Goal: Information Seeking & Learning: Compare options

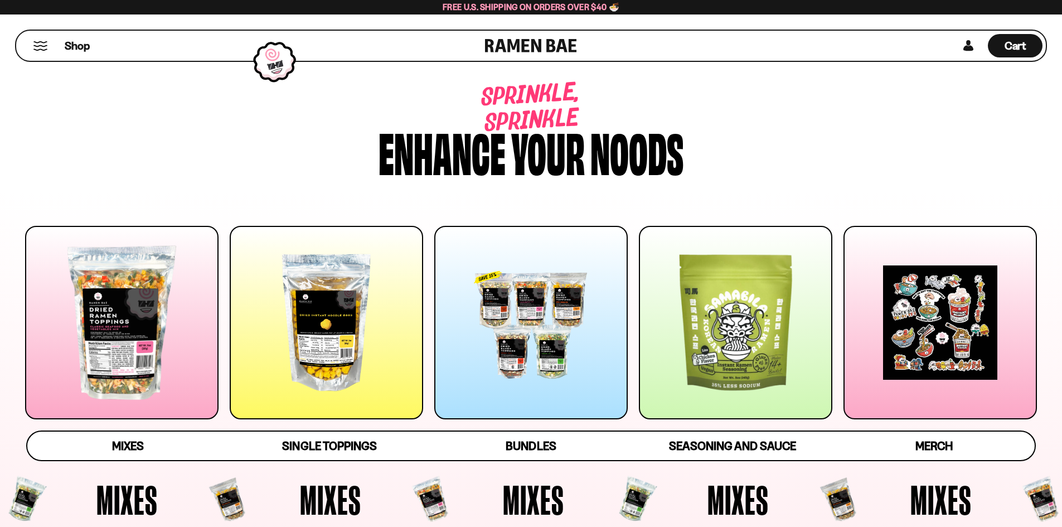
click at [181, 277] on div at bounding box center [121, 322] width 193 height 193
click at [163, 278] on div at bounding box center [121, 322] width 193 height 193
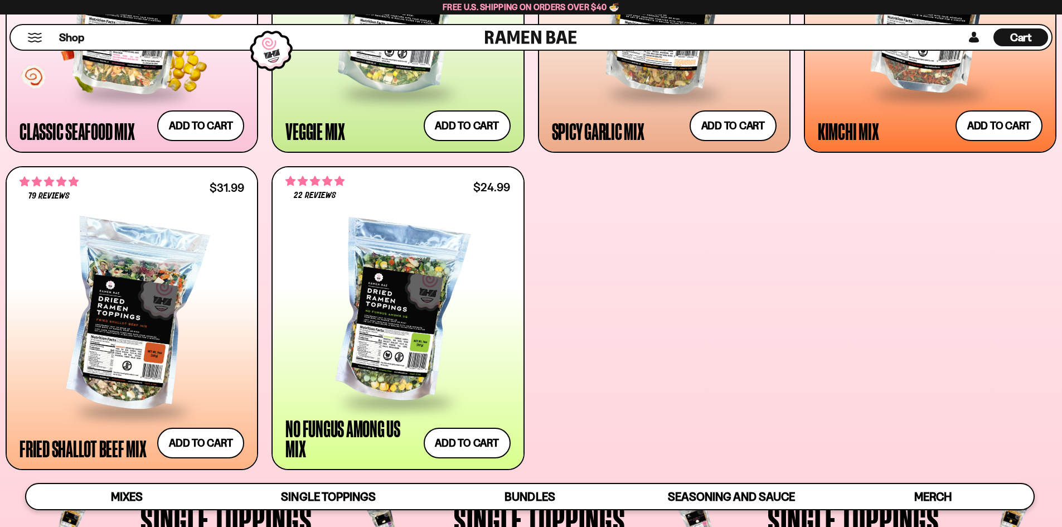
scroll to position [698, 0]
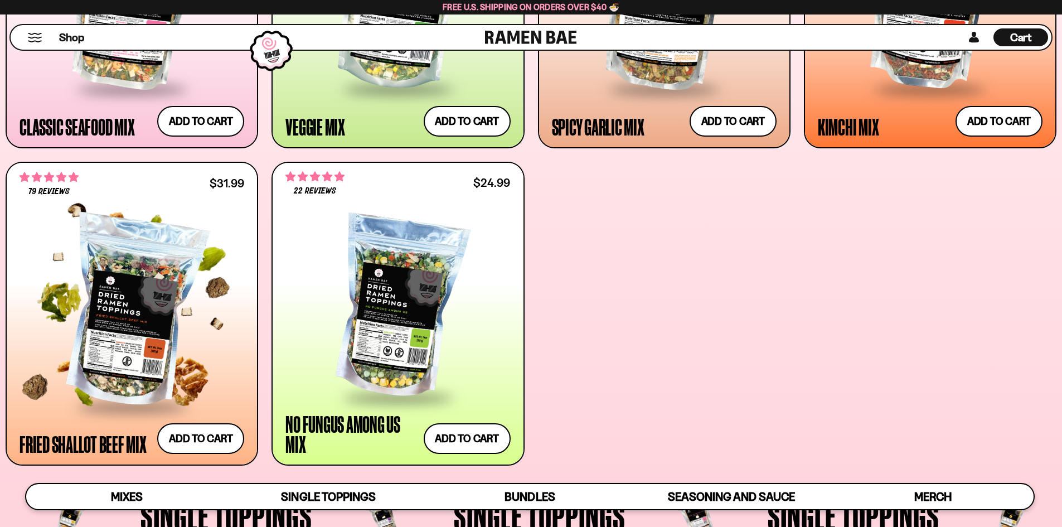
click at [127, 275] on div at bounding box center [132, 313] width 225 height 186
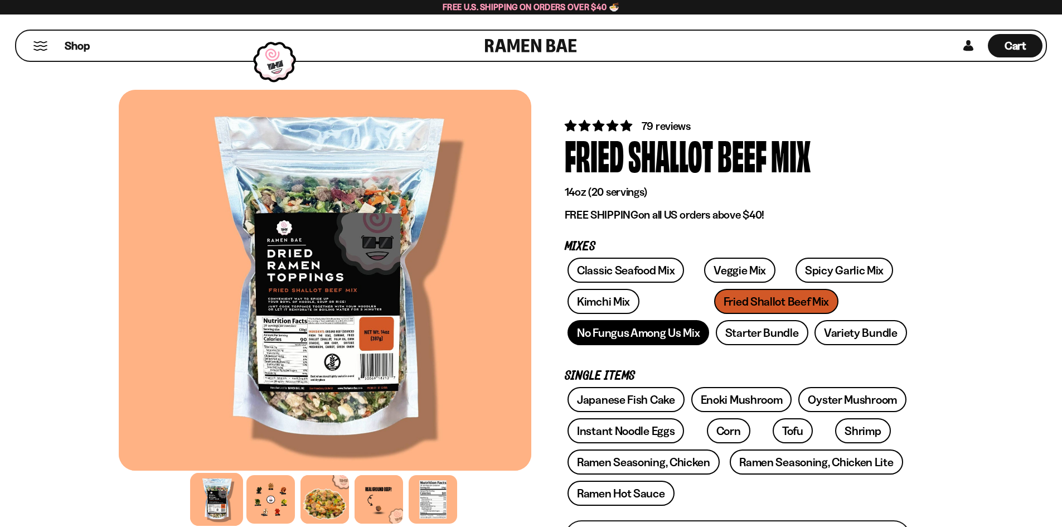
click at [602, 343] on link "No Fungus Among Us Mix" at bounding box center [639, 332] width 142 height 25
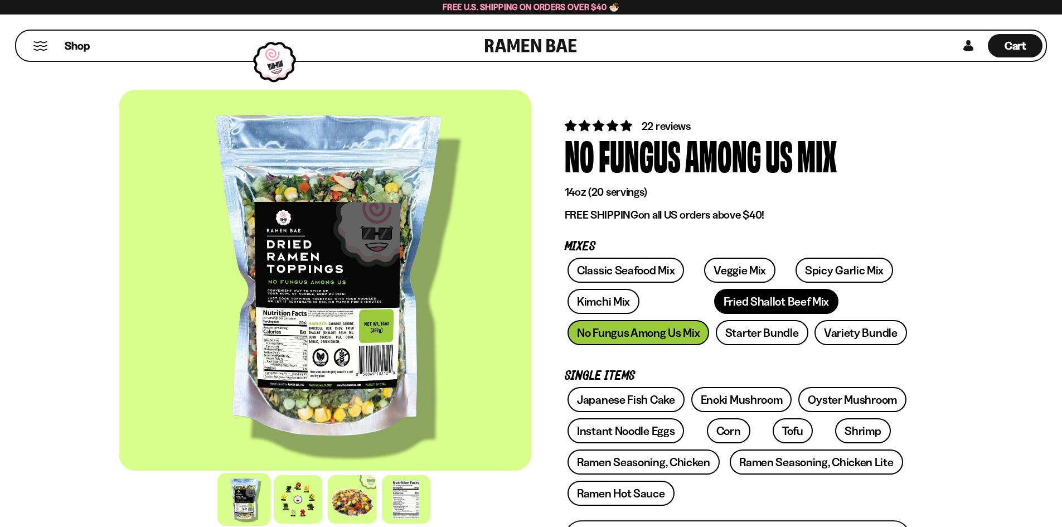
click at [714, 301] on link "Fried Shallot Beef Mix" at bounding box center [776, 301] width 124 height 25
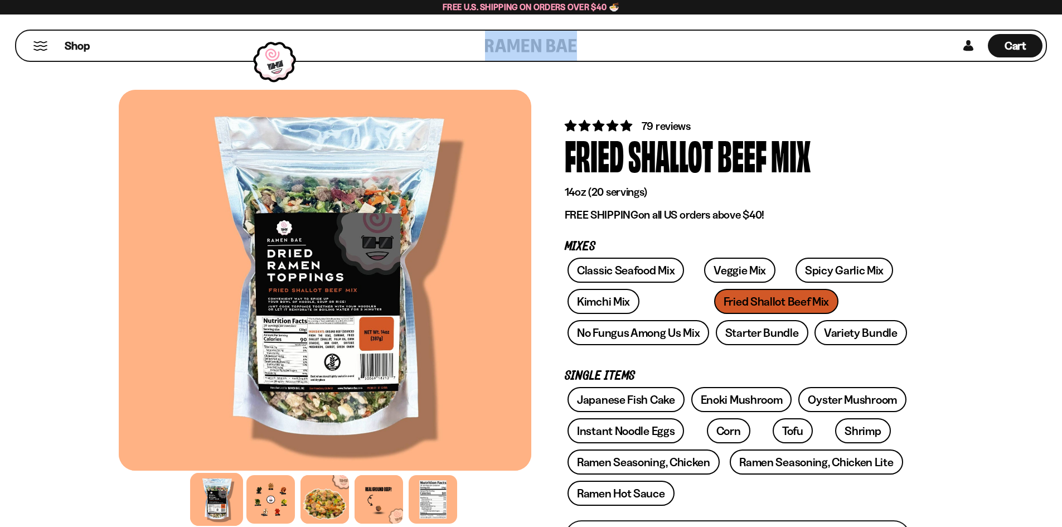
drag, startPoint x: 578, startPoint y: 45, endPoint x: 471, endPoint y: 51, distance: 107.2
click at [471, 51] on div "Shop Cart D0381C2F-513E-4F90-8A41-6F0A75DCBAAA" at bounding box center [531, 46] width 1032 height 32
click at [665, 458] on link "Ramen Seasoning, Chicken" at bounding box center [644, 461] width 152 height 25
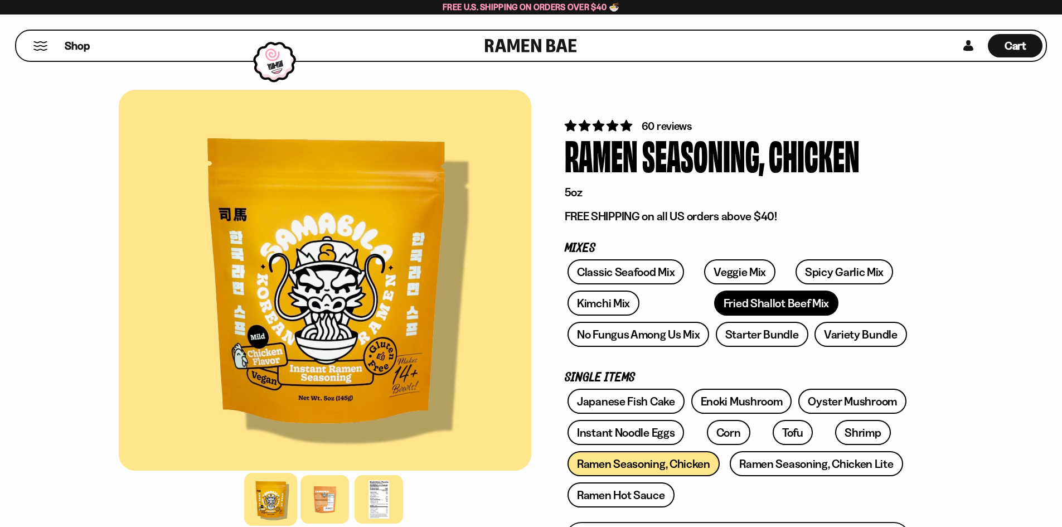
click at [714, 303] on link "Fried Shallot Beef Mix" at bounding box center [776, 302] width 124 height 25
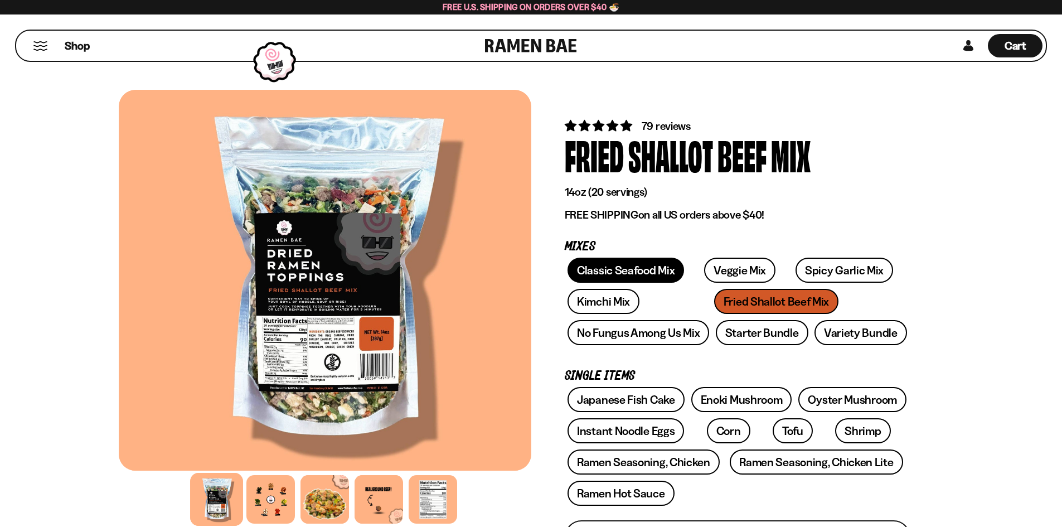
click at [648, 273] on link "Classic Seafood Mix" at bounding box center [626, 270] width 117 height 25
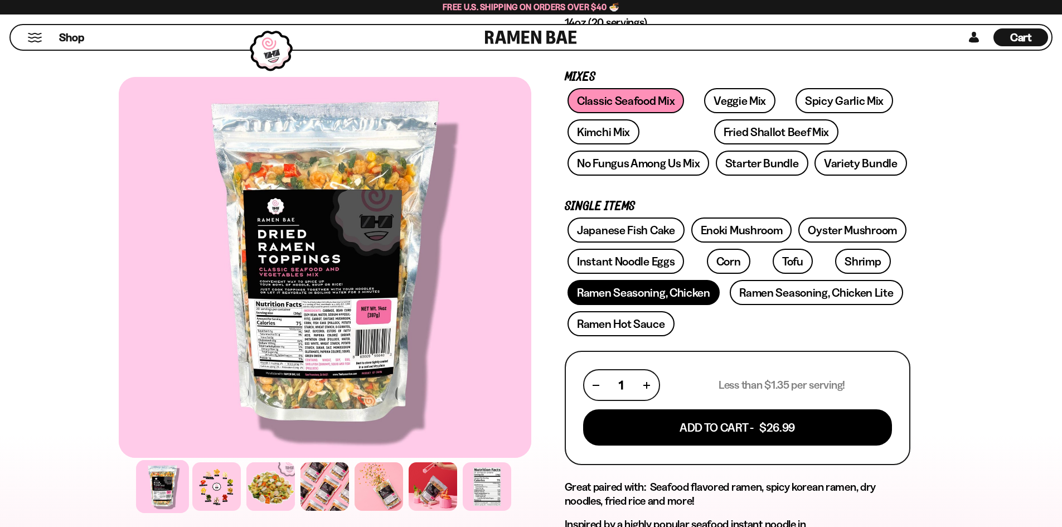
scroll to position [167, 0]
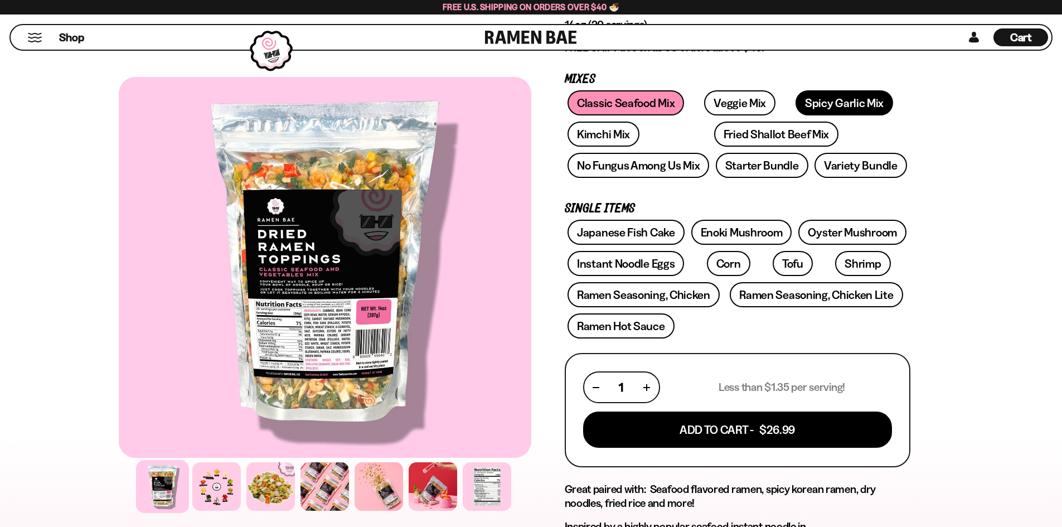
click at [825, 106] on link "Spicy Garlic Mix" at bounding box center [845, 102] width 98 height 25
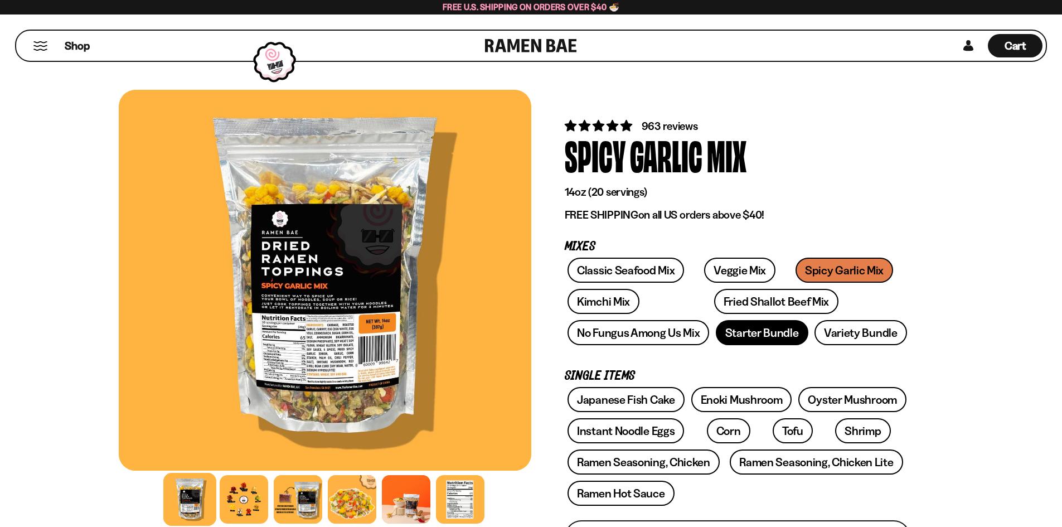
click at [792, 331] on link "Starter Bundle" at bounding box center [762, 332] width 93 height 25
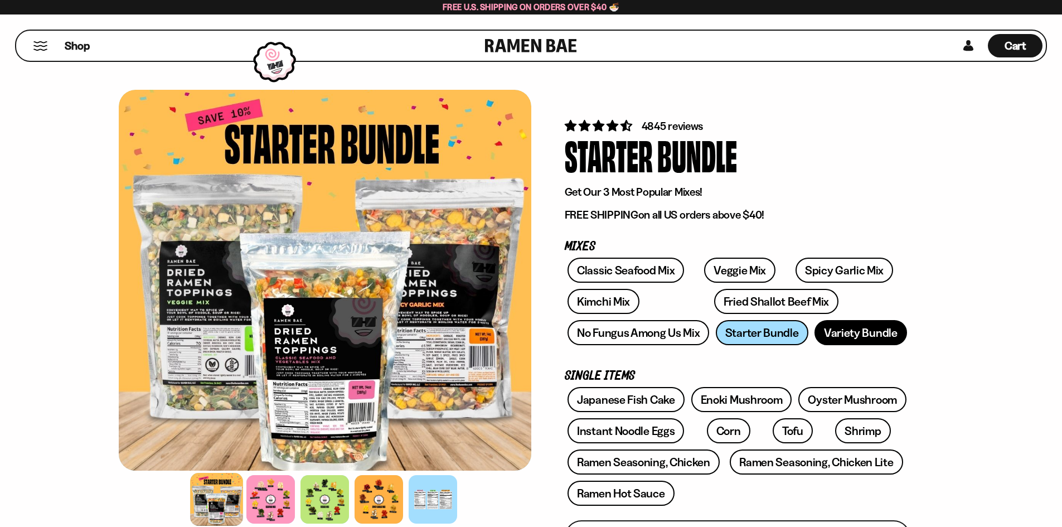
click at [842, 328] on link "Variety Bundle" at bounding box center [860, 332] width 93 height 25
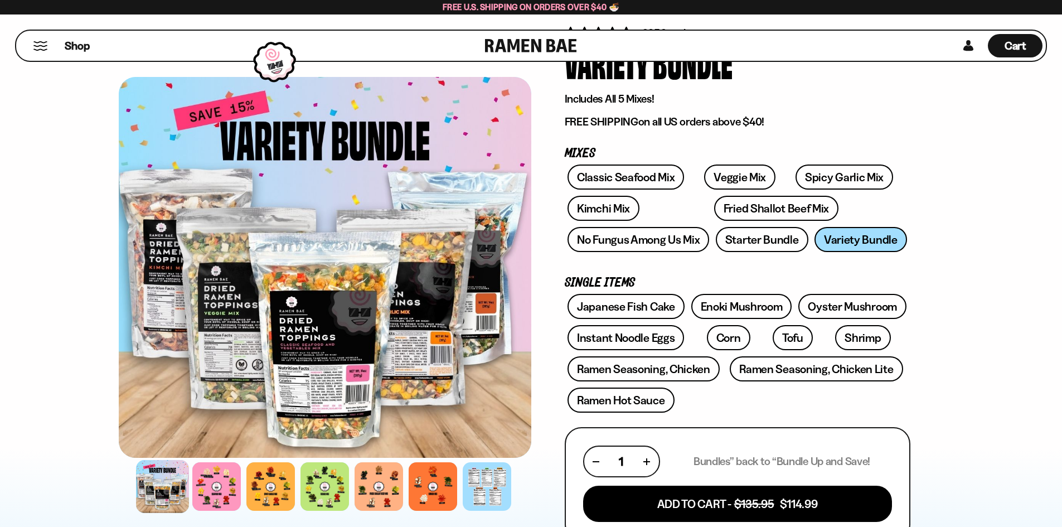
scroll to position [167, 0]
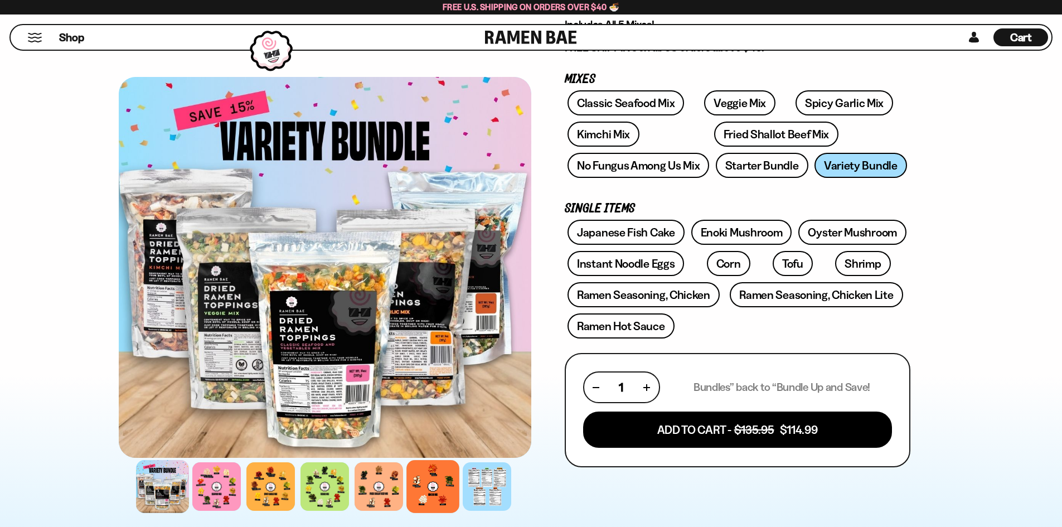
click at [445, 502] on div at bounding box center [432, 486] width 53 height 53
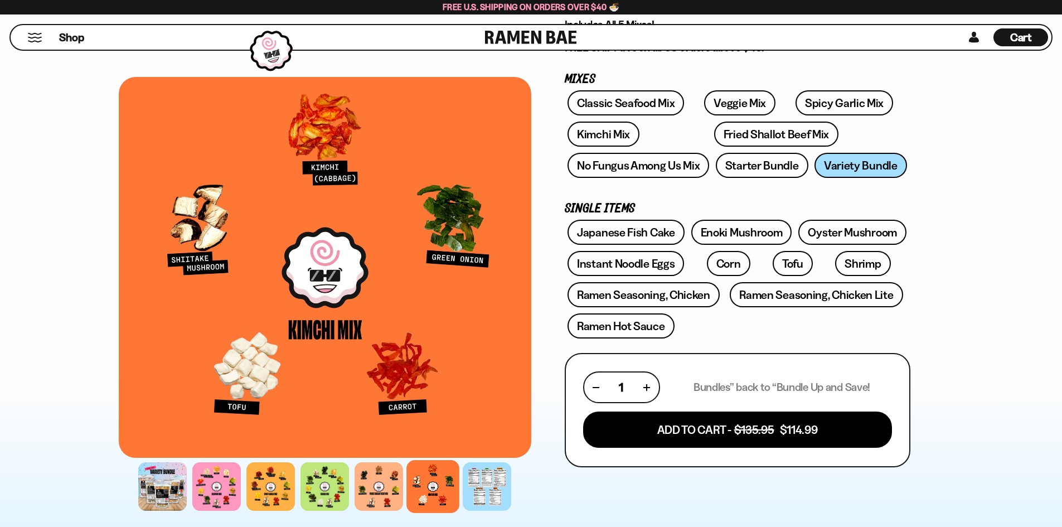
click at [351, 488] on div at bounding box center [325, 486] width 413 height 54
click at [376, 493] on div at bounding box center [378, 486] width 53 height 53
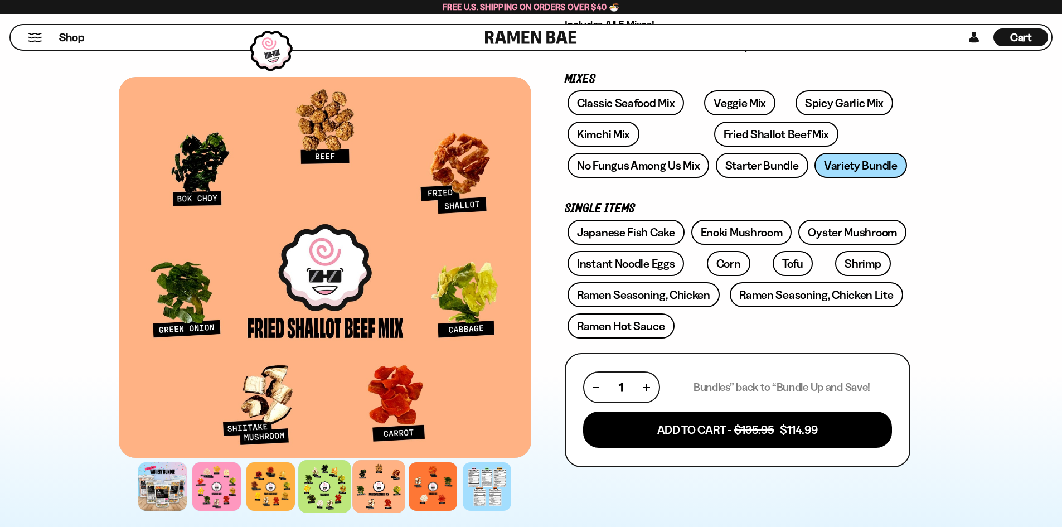
click at [317, 490] on div at bounding box center [324, 486] width 53 height 53
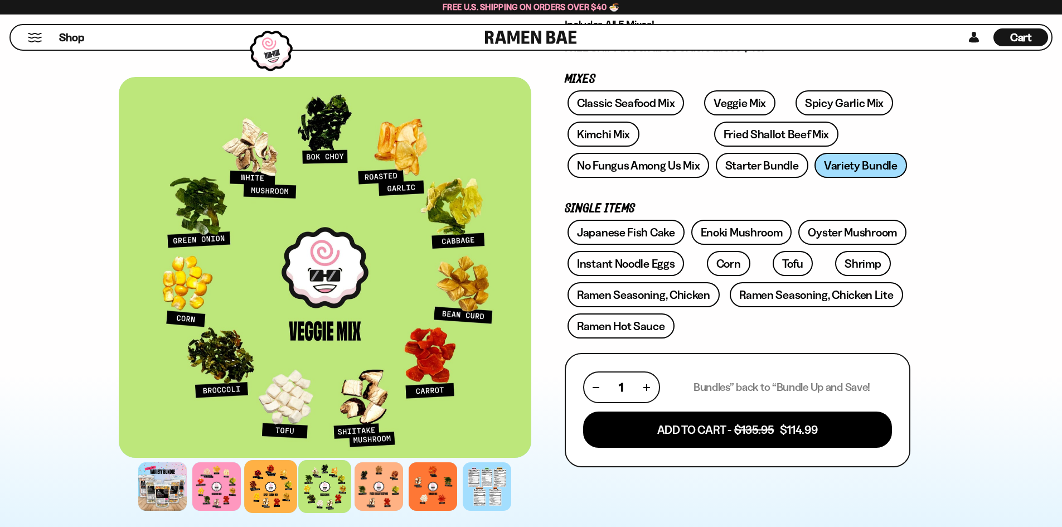
click at [288, 489] on div at bounding box center [270, 486] width 53 height 53
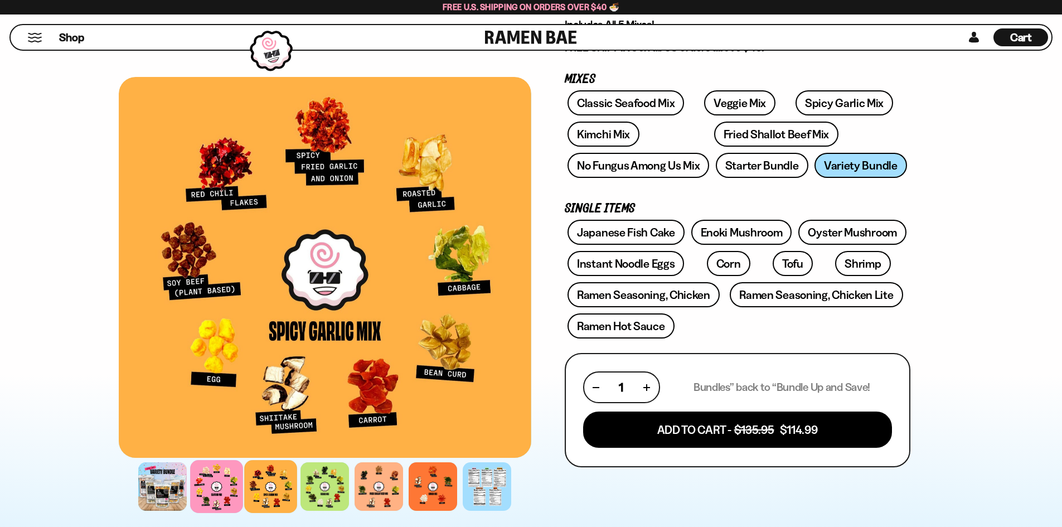
click at [230, 480] on div at bounding box center [216, 486] width 53 height 53
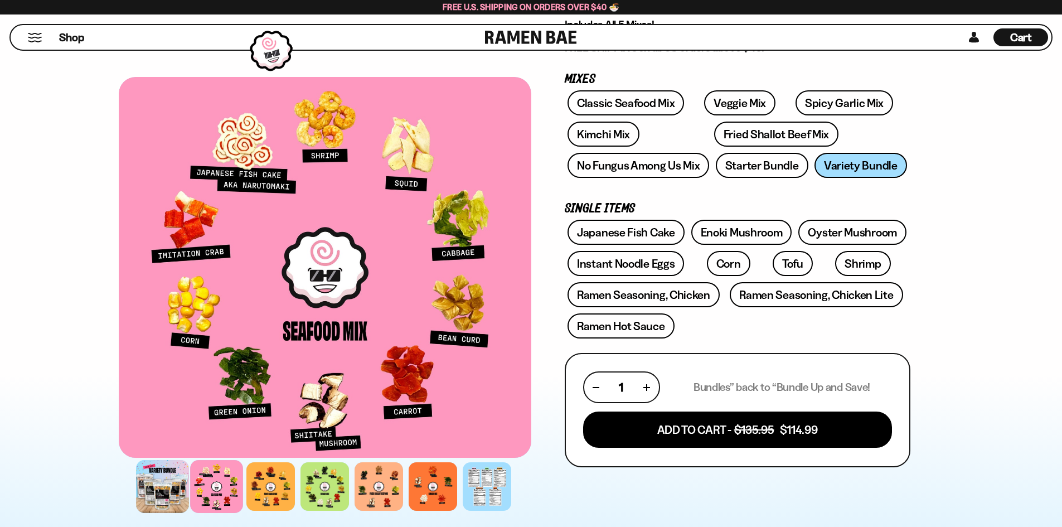
click at [177, 479] on div at bounding box center [162, 486] width 53 height 53
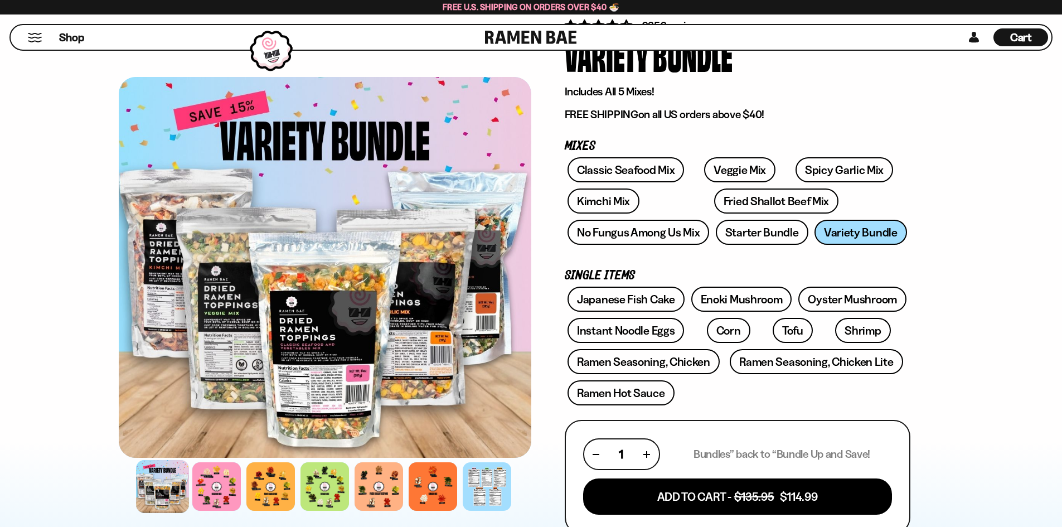
scroll to position [0, 0]
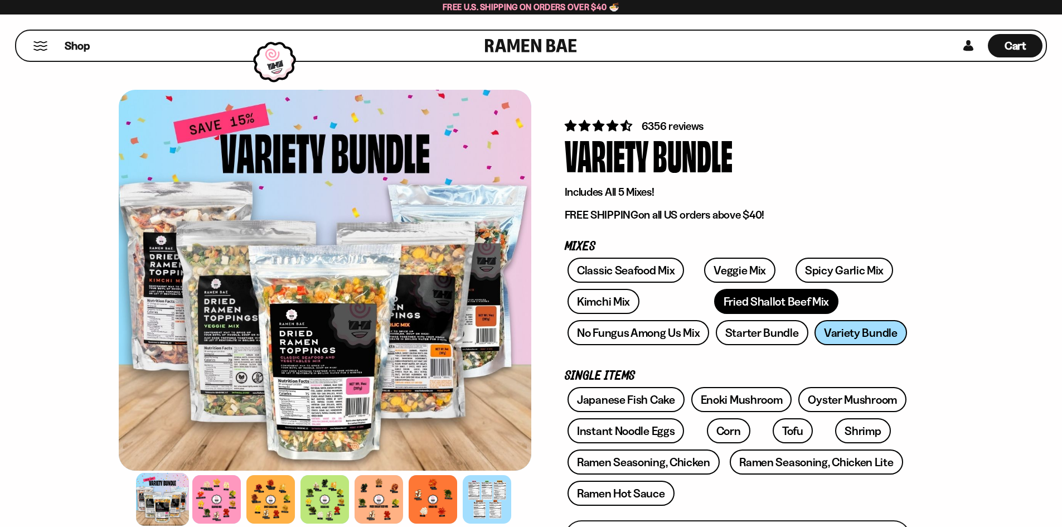
click at [714, 297] on link "Fried Shallot Beef Mix" at bounding box center [776, 301] width 124 height 25
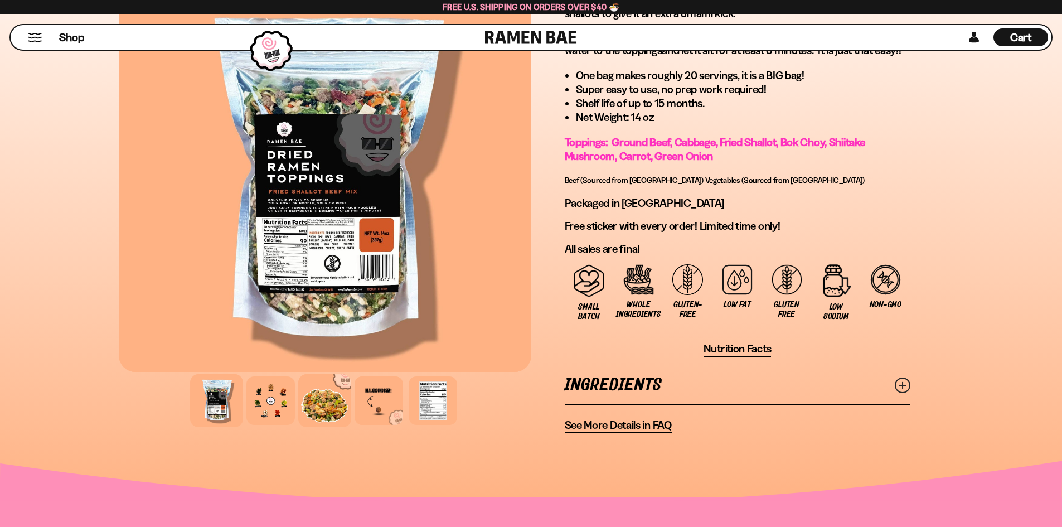
scroll to position [725, 0]
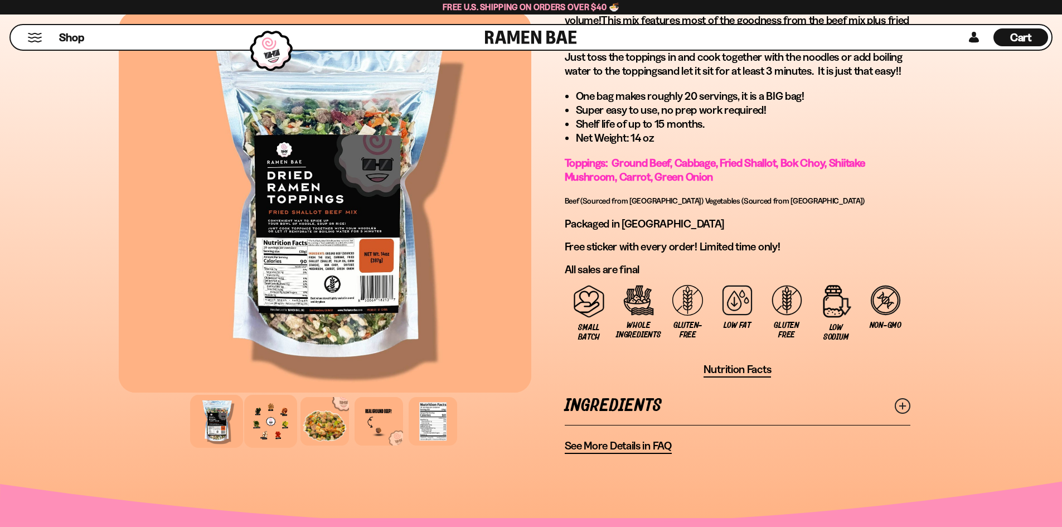
click at [272, 420] on div at bounding box center [270, 421] width 53 height 53
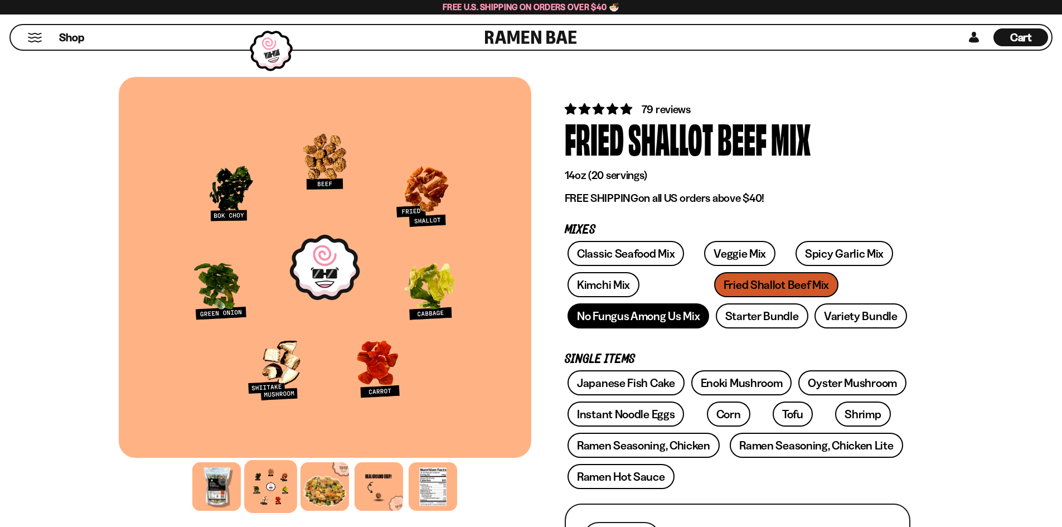
scroll to position [0, 0]
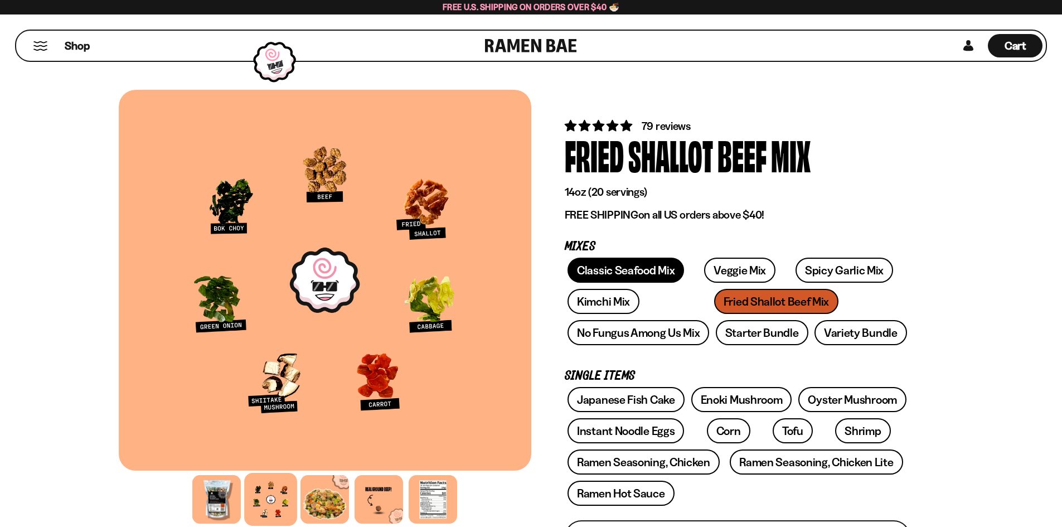
click at [616, 265] on link "Classic Seafood Mix" at bounding box center [626, 270] width 117 height 25
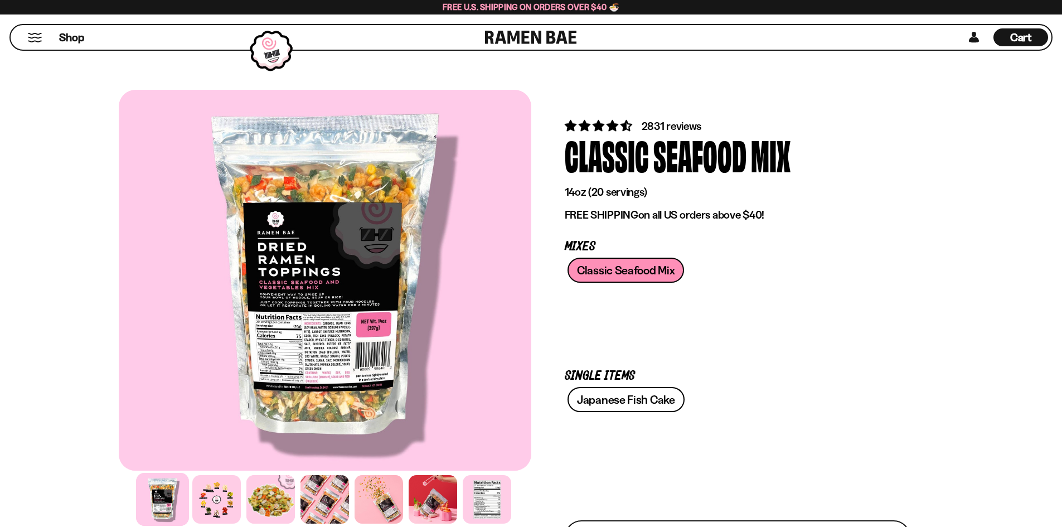
scroll to position [223, 0]
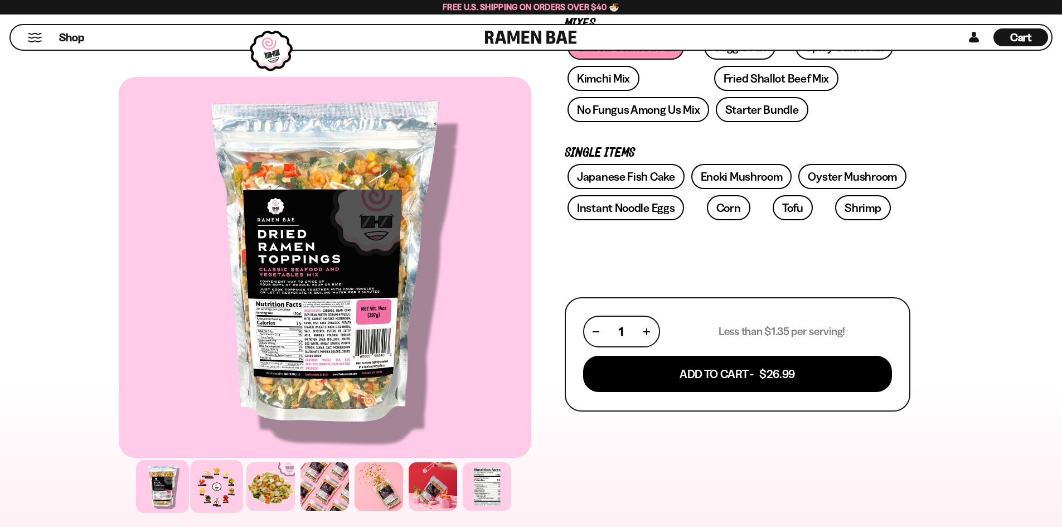
click at [238, 481] on div at bounding box center [216, 486] width 53 height 53
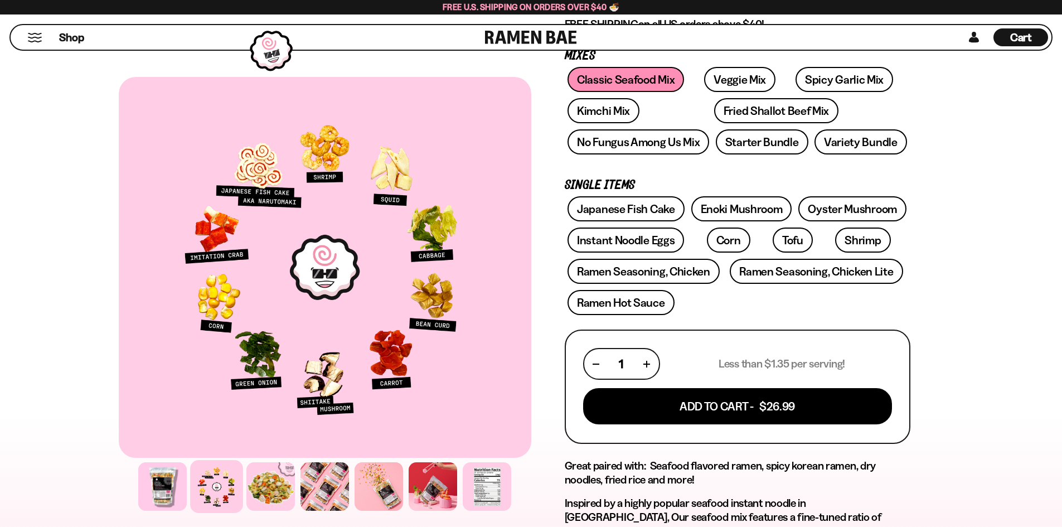
scroll to position [0, 0]
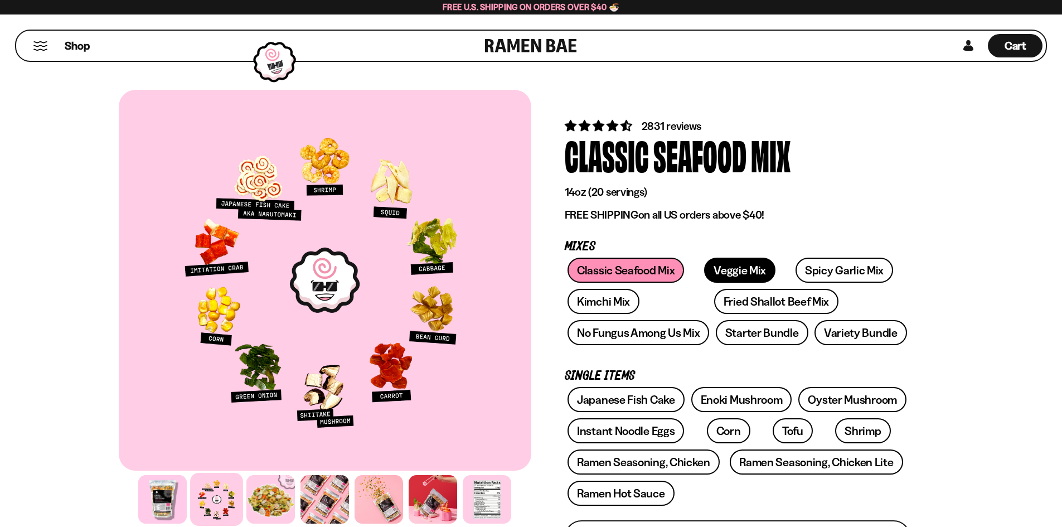
click at [724, 274] on link "Veggie Mix" at bounding box center [739, 270] width 71 height 25
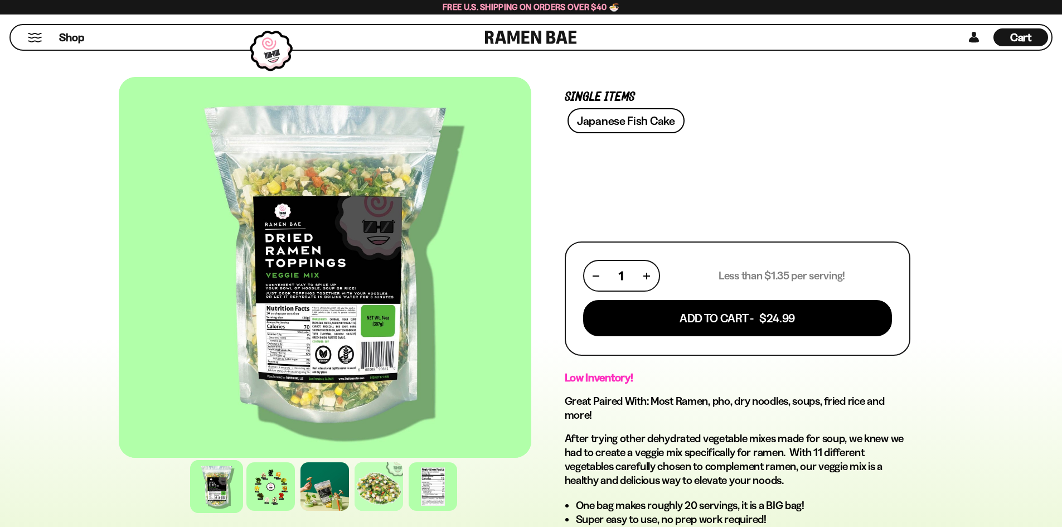
scroll to position [279, 0]
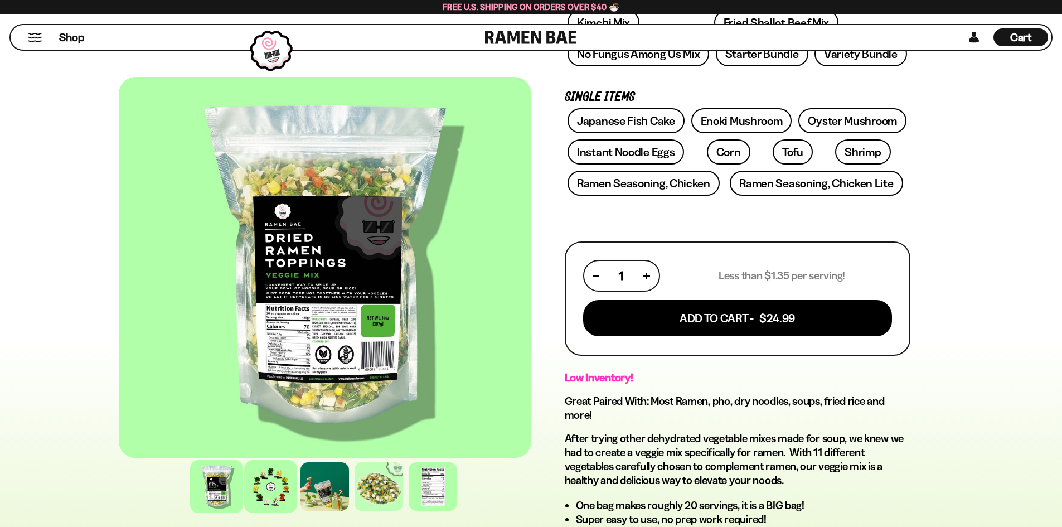
click at [268, 492] on div at bounding box center [270, 486] width 53 height 53
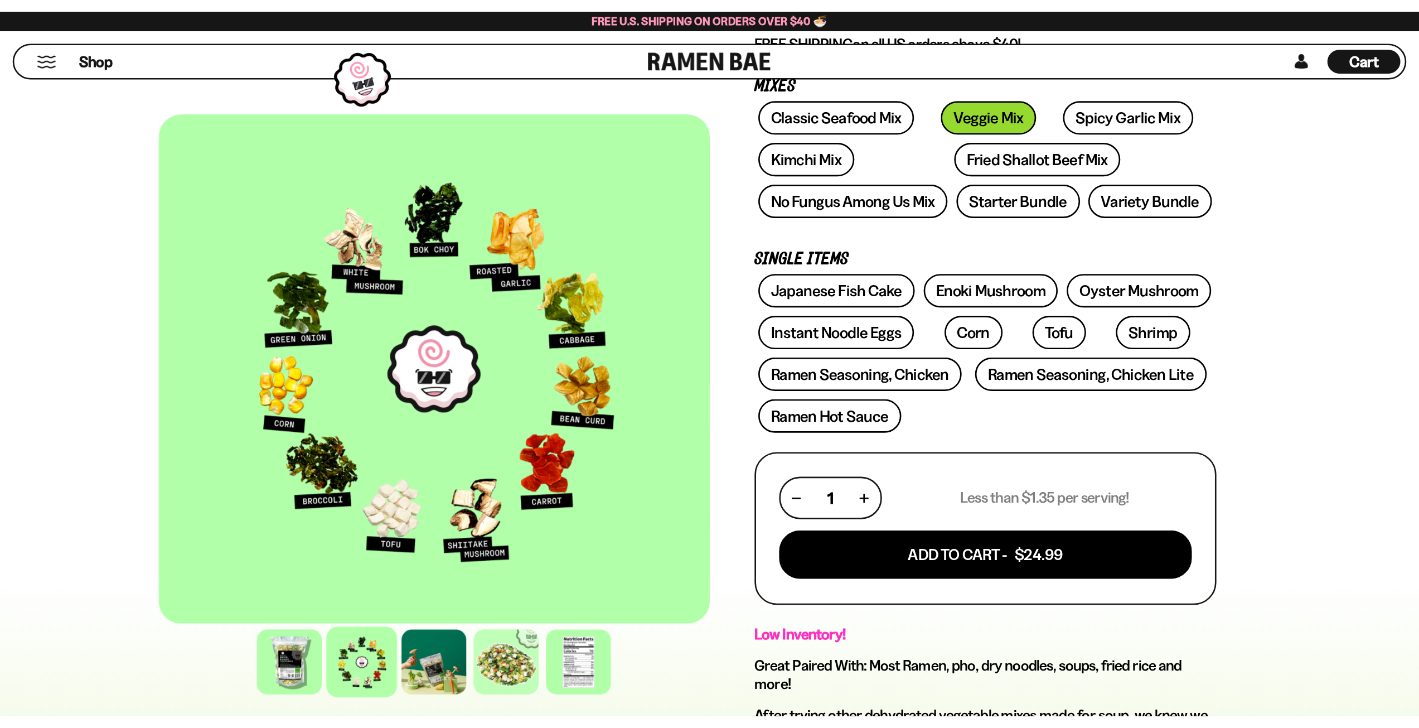
scroll to position [0, 0]
